Goal: Connect with others: Connect with others

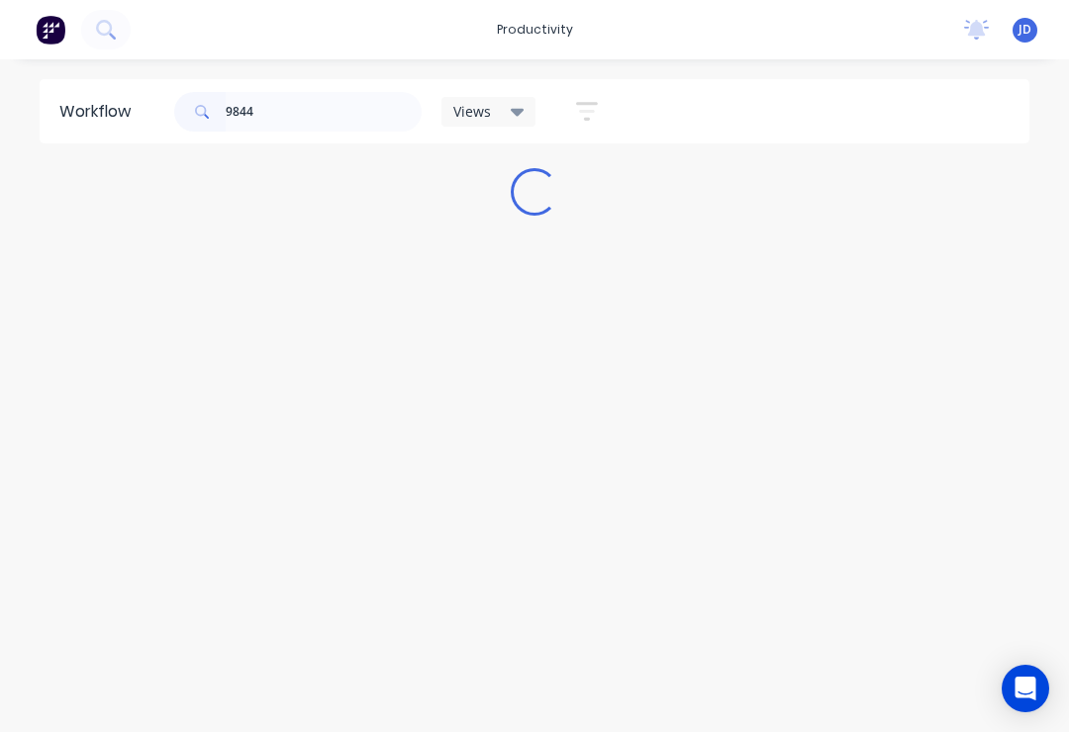
type input "98445"
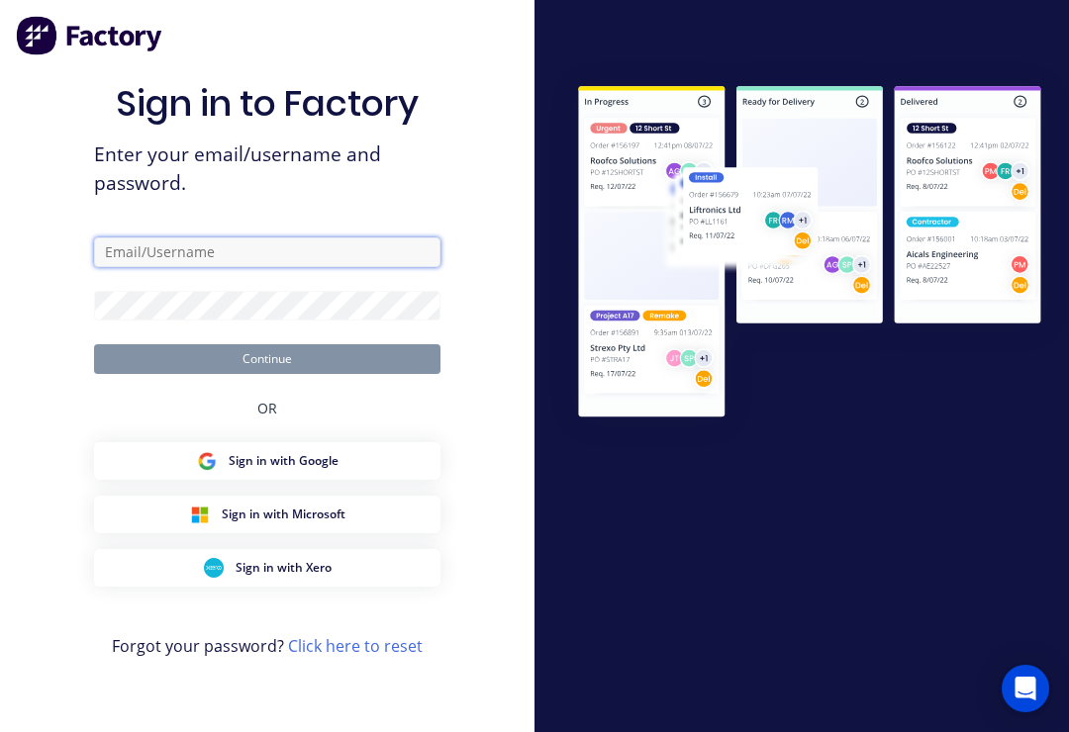
click at [258, 267] on input "text" at bounding box center [267, 253] width 346 height 30
type input "[EMAIL_ADDRESS][DOMAIN_NAME]"
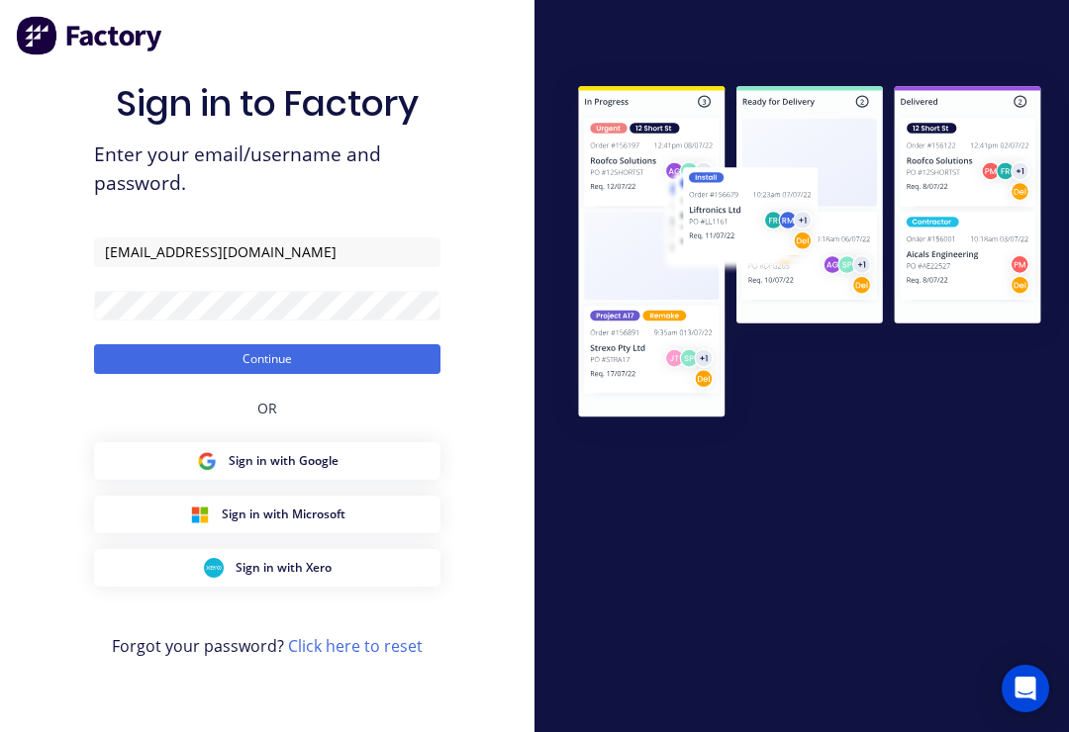
click at [267, 373] on button "Continue" at bounding box center [267, 359] width 346 height 30
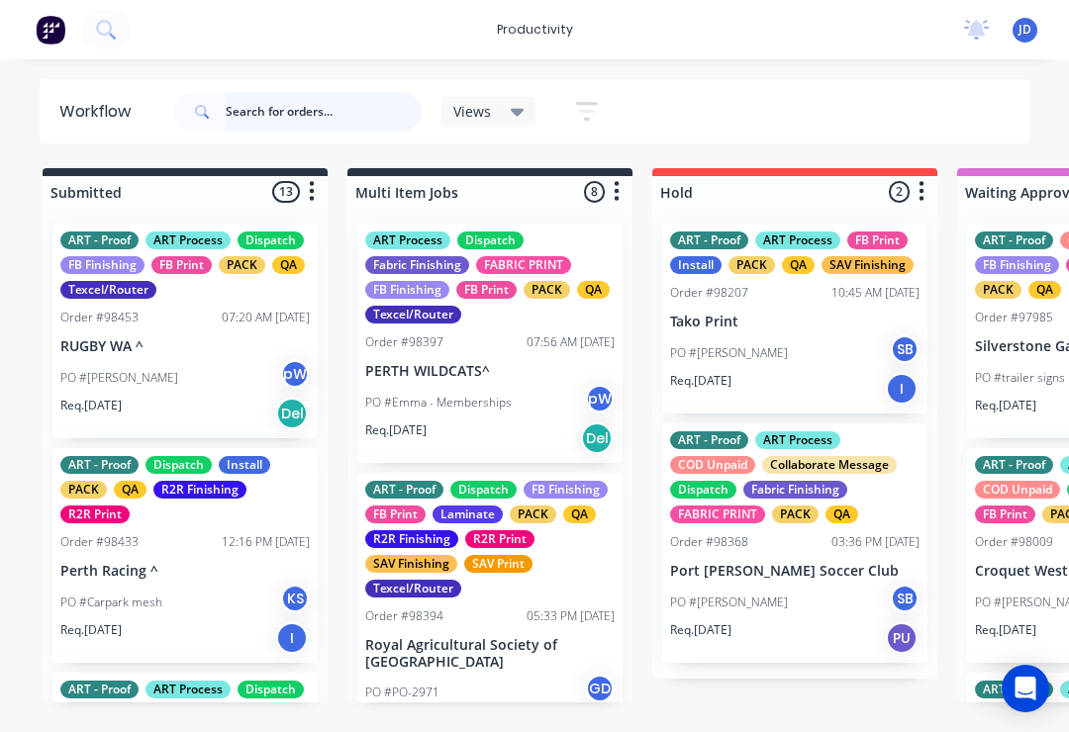
click at [276, 117] on input "text" at bounding box center [324, 112] width 196 height 40
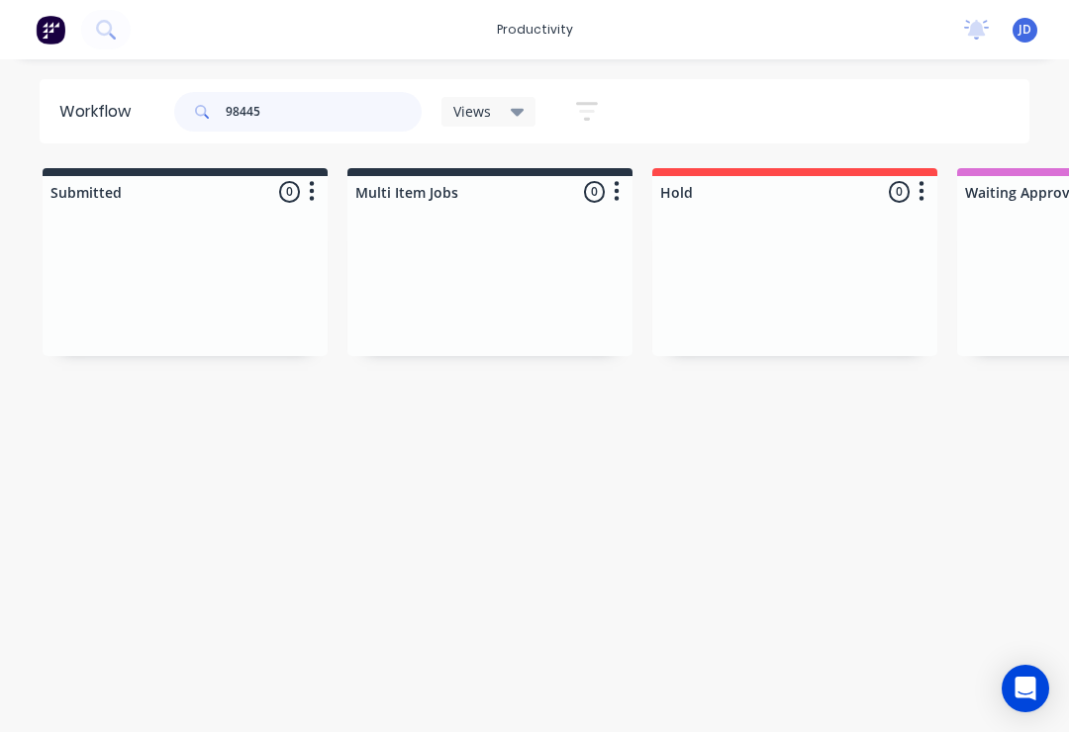
type input "98445"
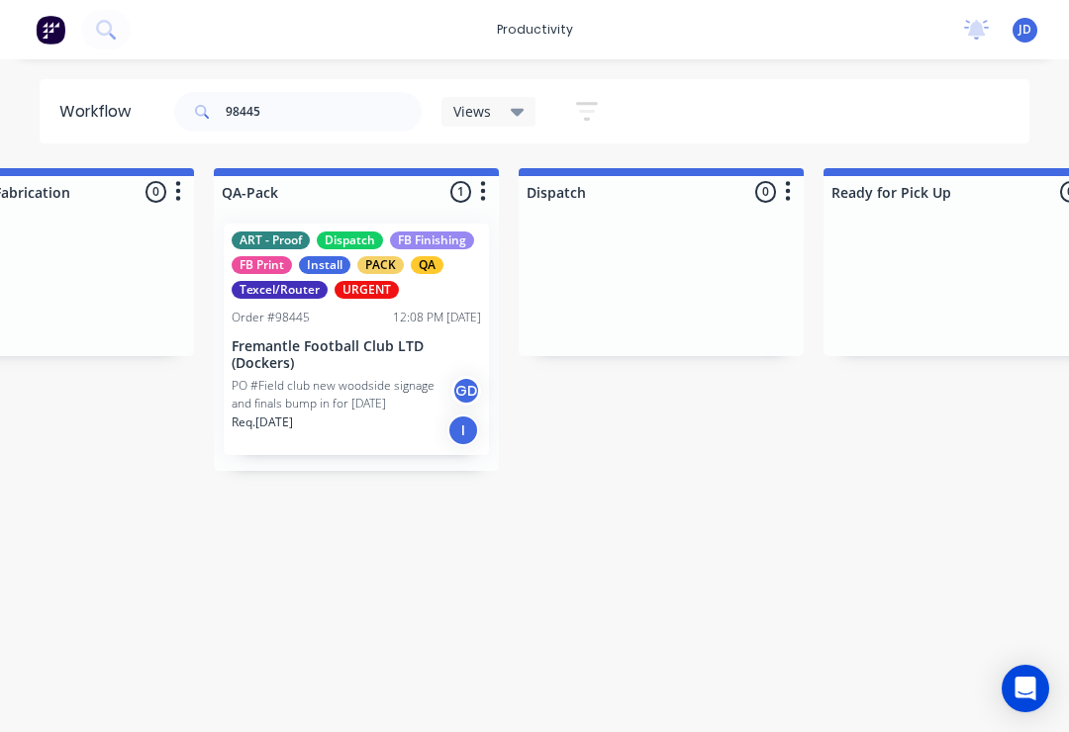
scroll to position [0, 5014]
click at [363, 361] on p "Fremantle Football Club LTD (Dockers)" at bounding box center [353, 356] width 249 height 34
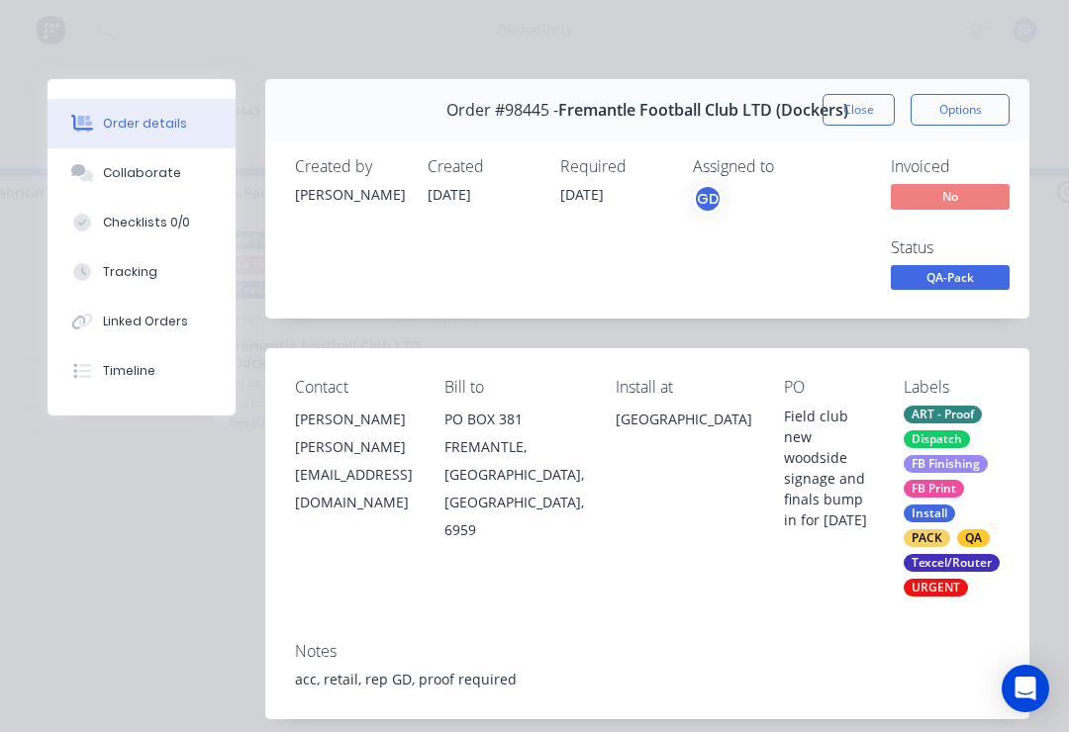
click at [167, 167] on div "Collaborate" at bounding box center [142, 173] width 78 height 18
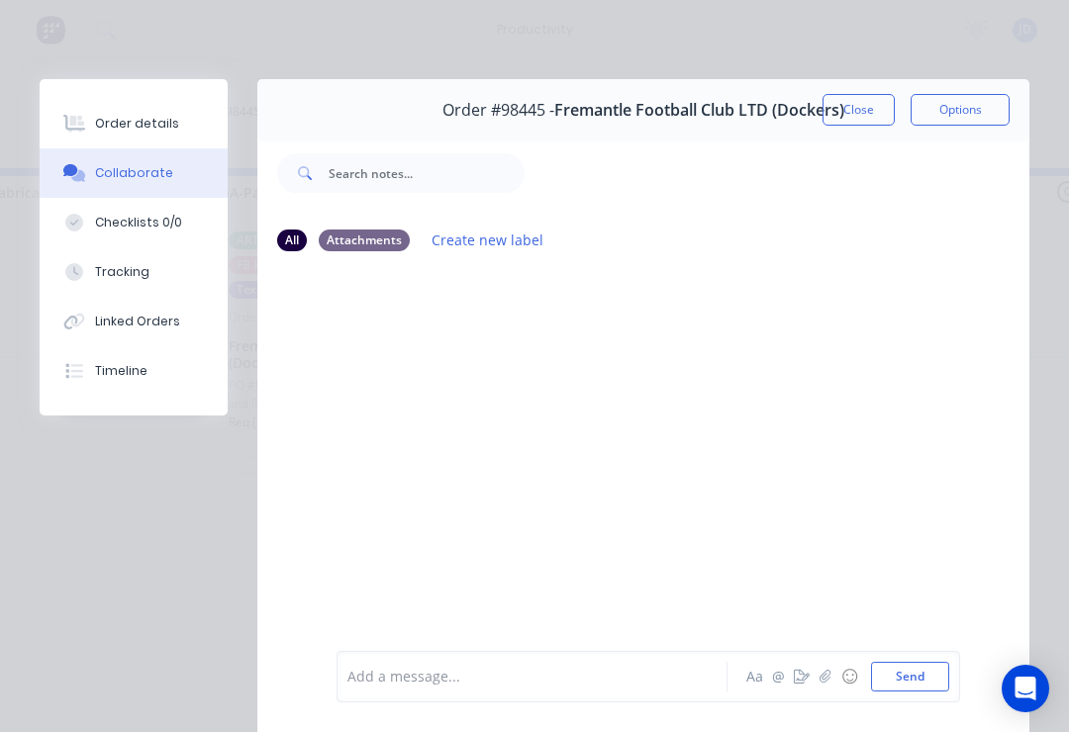
click at [825, 677] on icon "button" at bounding box center [826, 677] width 12 height 14
click at [948, 663] on button "Send" at bounding box center [910, 677] width 78 height 30
click at [858, 103] on button "Close" at bounding box center [859, 110] width 72 height 32
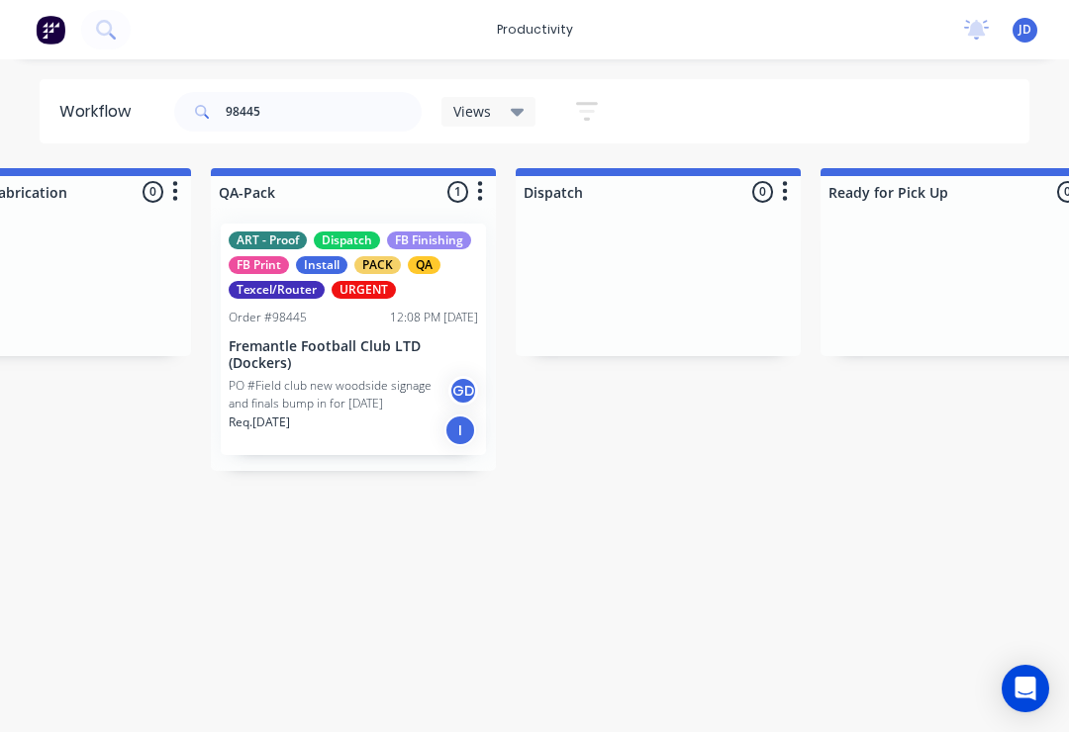
click at [355, 365] on p "Fremantle Football Club LTD (Dockers)" at bounding box center [353, 356] width 249 height 34
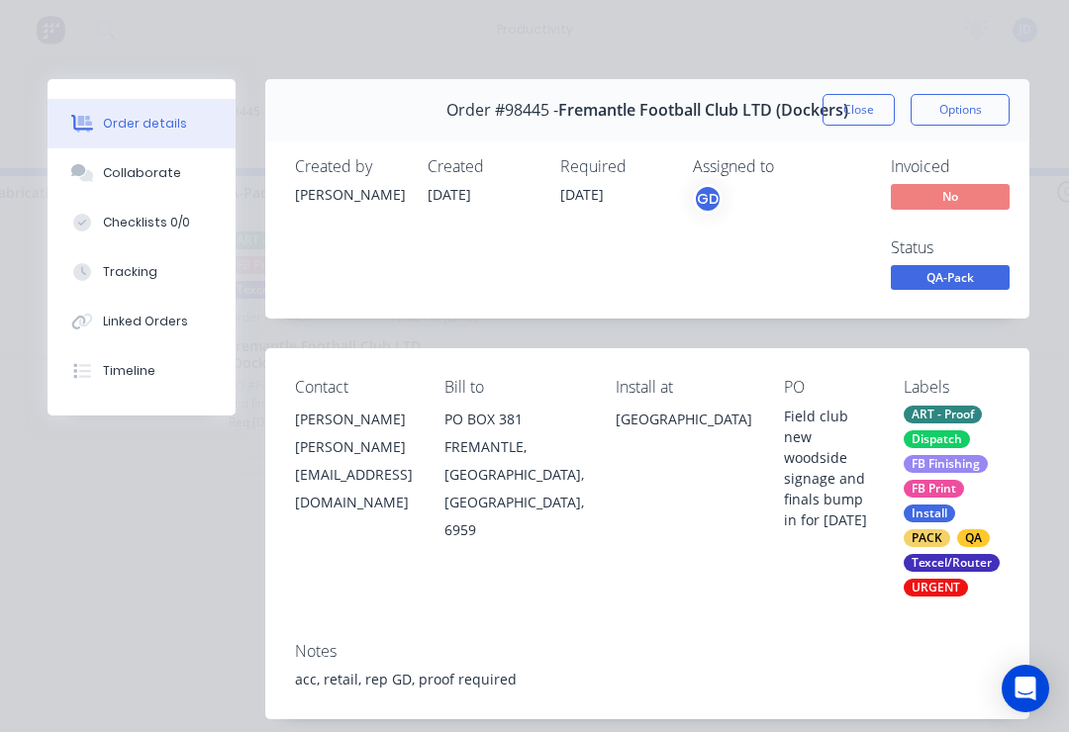
click at [153, 173] on div "Collaborate" at bounding box center [142, 173] width 78 height 18
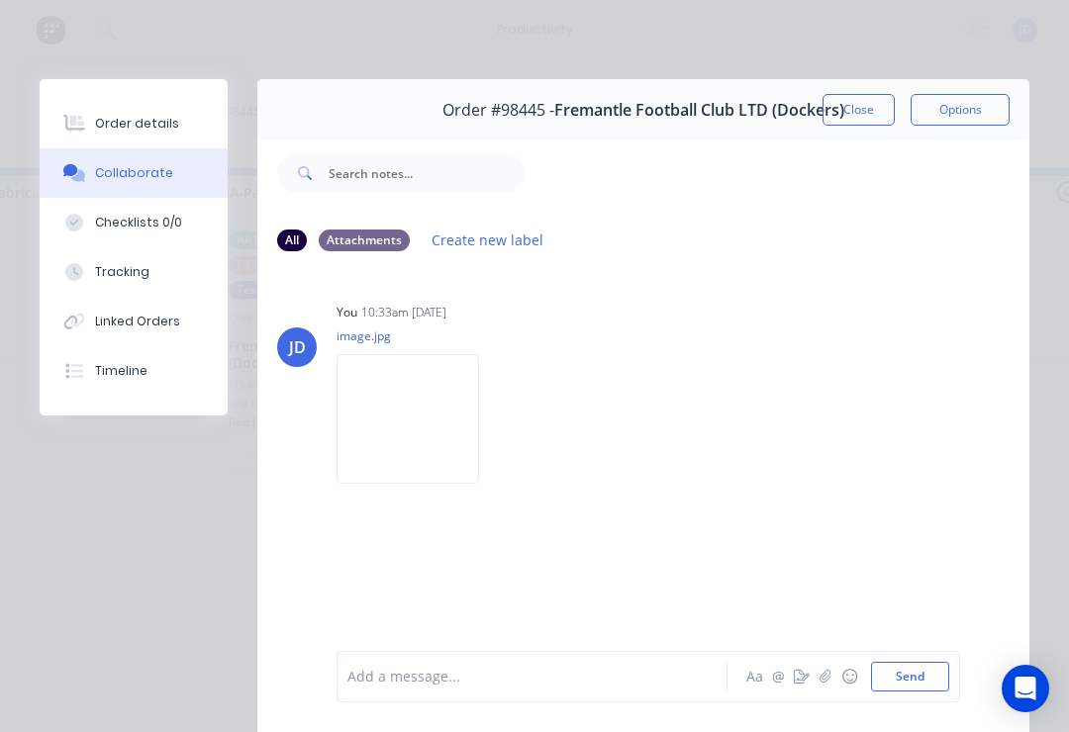
scroll to position [0, 0]
click at [863, 111] on button "Close" at bounding box center [859, 110] width 72 height 32
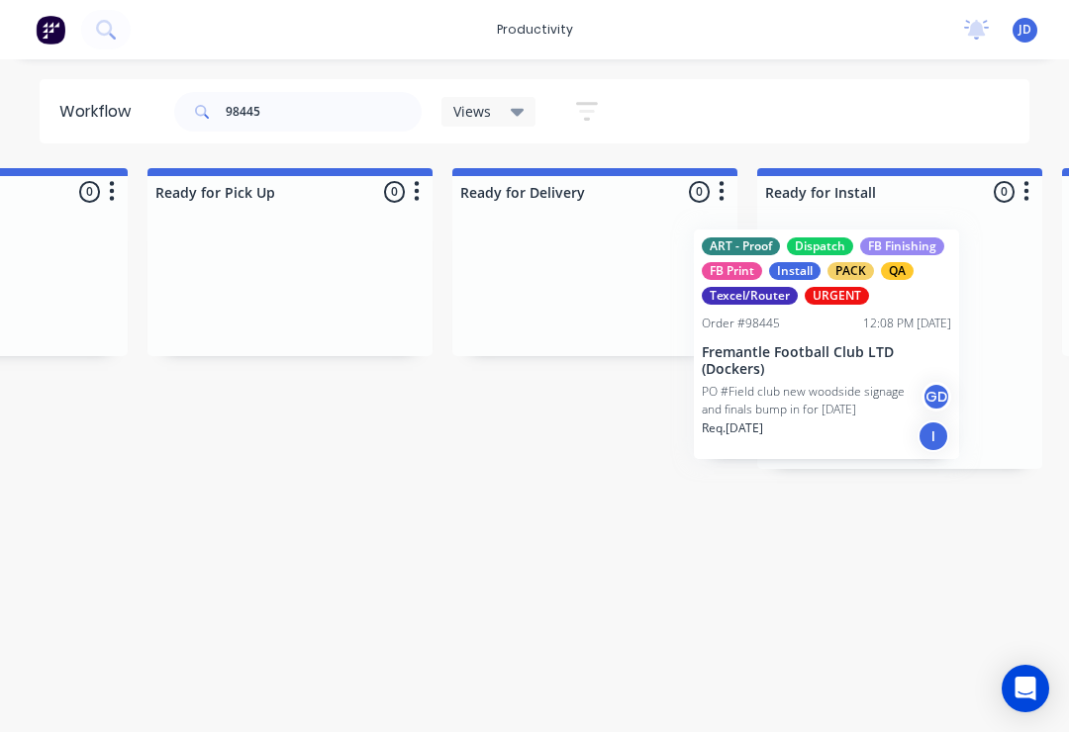
scroll to position [0, 5699]
